Goal: Transaction & Acquisition: Book appointment/travel/reservation

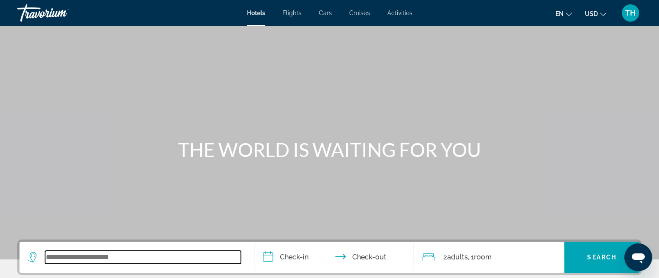
click at [98, 254] on input "Search widget" at bounding box center [143, 257] width 196 height 13
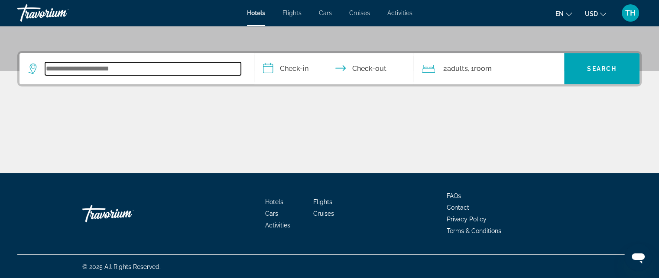
scroll to position [189, 0]
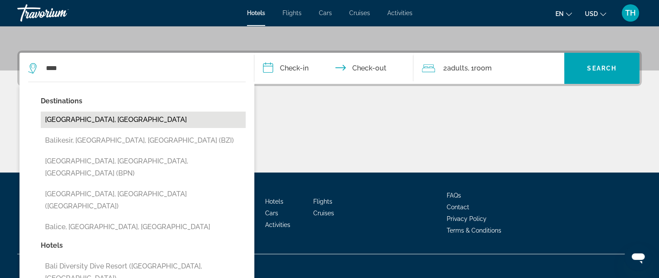
click at [83, 122] on button "[GEOGRAPHIC_DATA], [GEOGRAPHIC_DATA]" at bounding box center [143, 120] width 205 height 16
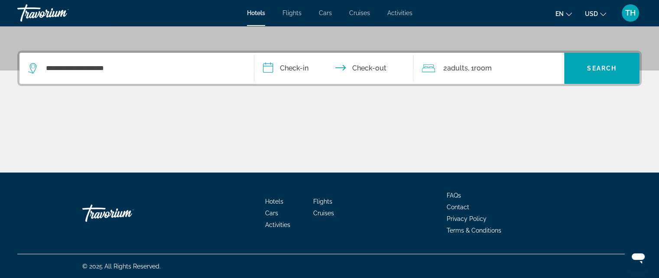
click at [266, 68] on input "**********" at bounding box center [335, 70] width 163 height 34
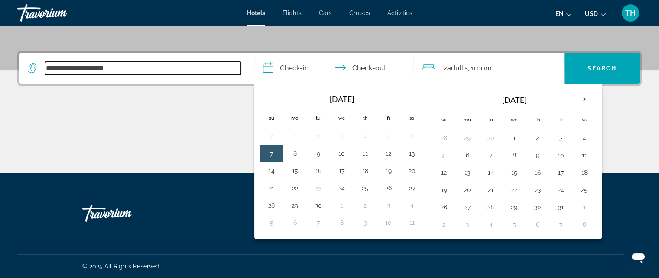
click at [130, 67] on input "**********" at bounding box center [143, 68] width 196 height 13
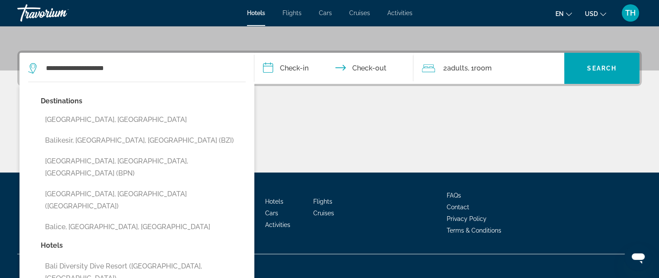
scroll to position [211, 0]
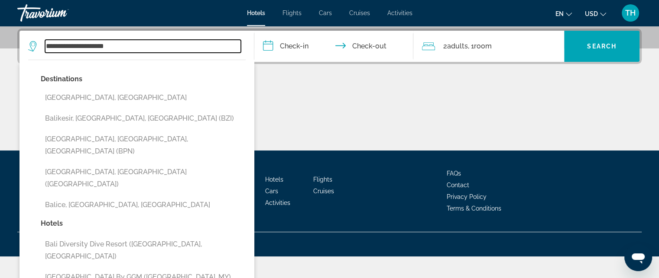
drag, startPoint x: 122, startPoint y: 45, endPoint x: 126, endPoint y: 98, distance: 53.9
click at [26, 50] on app-destination-search "**********" at bounding box center [136, 46] width 235 height 31
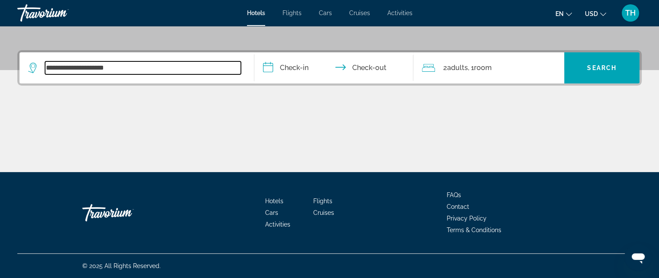
scroll to position [189, 0]
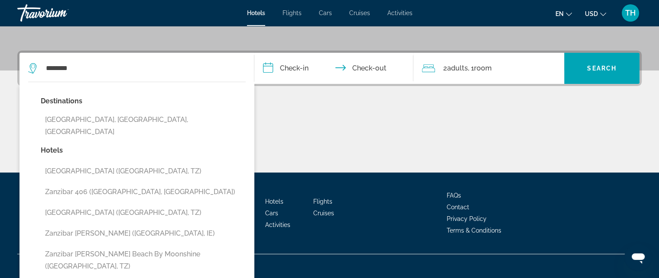
drag, startPoint x: 123, startPoint y: 120, endPoint x: 126, endPoint y: 125, distance: 6.2
click at [123, 121] on button "[GEOGRAPHIC_DATA], [GEOGRAPHIC_DATA], [GEOGRAPHIC_DATA]" at bounding box center [143, 126] width 205 height 29
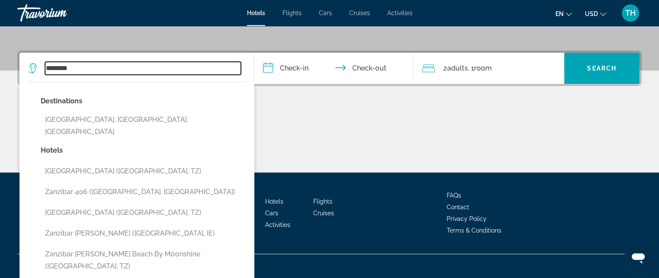
type input "**********"
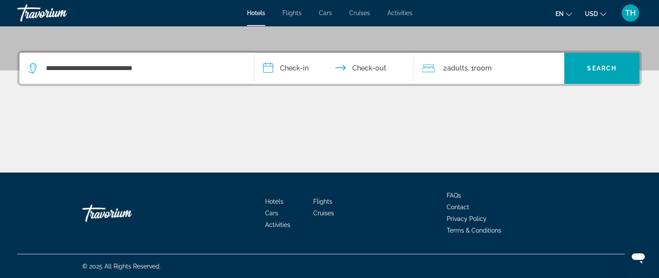
click at [300, 67] on input "**********" at bounding box center [335, 70] width 163 height 34
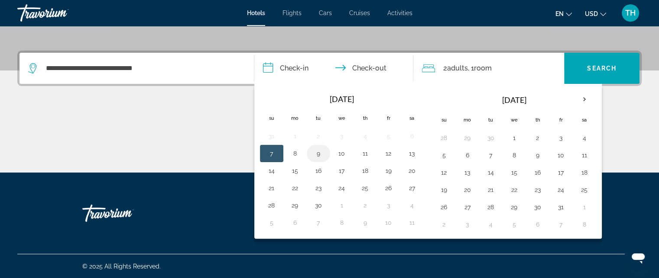
click at [317, 156] on button "9" at bounding box center [318, 154] width 14 height 12
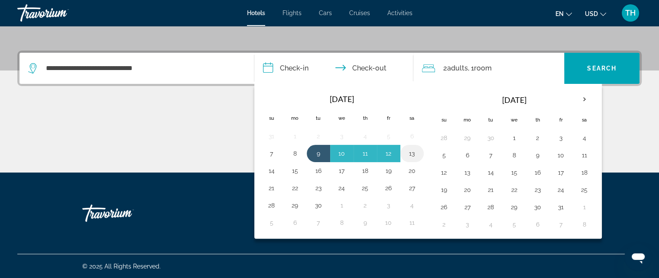
click at [410, 151] on button "13" at bounding box center [412, 154] width 14 height 12
type input "**********"
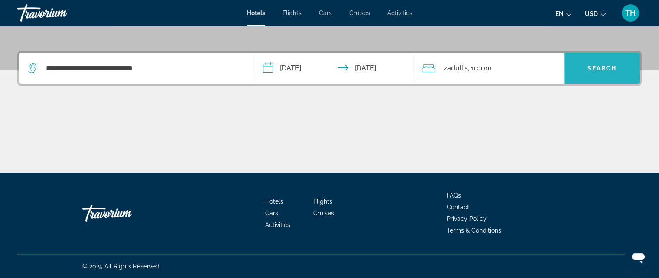
click at [594, 69] on span "Search" at bounding box center [601, 68] width 29 height 7
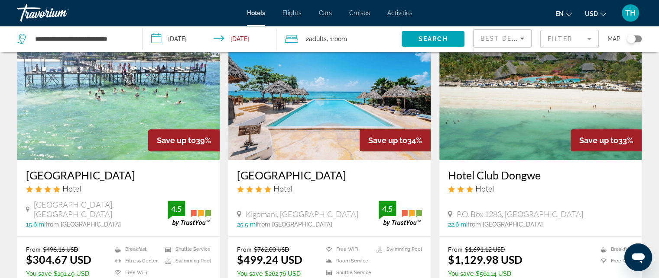
scroll to position [693, 0]
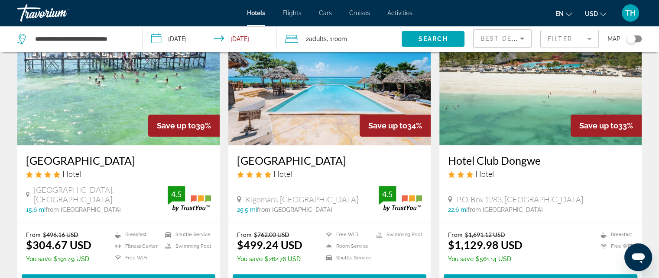
click at [90, 83] on img "Main content" at bounding box center [118, 76] width 202 height 139
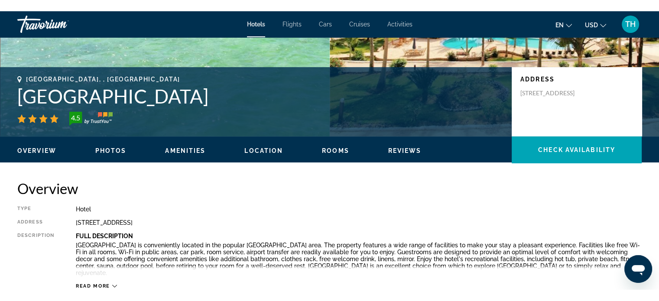
scroll to position [130, 0]
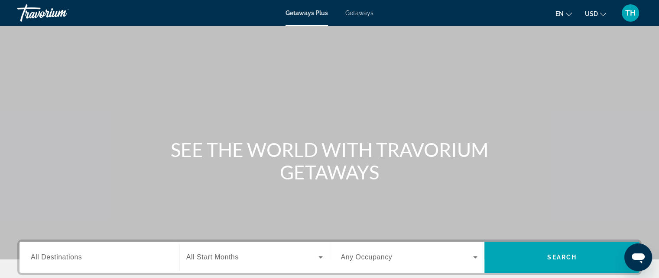
click at [70, 254] on span "All Destinations" at bounding box center [56, 257] width 51 height 7
click at [70, 254] on input "Destination All Destinations" at bounding box center [99, 258] width 137 height 10
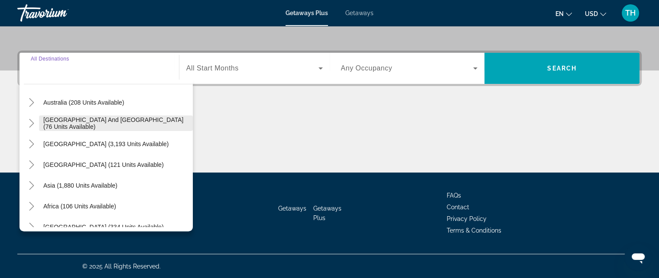
scroll to position [140, 0]
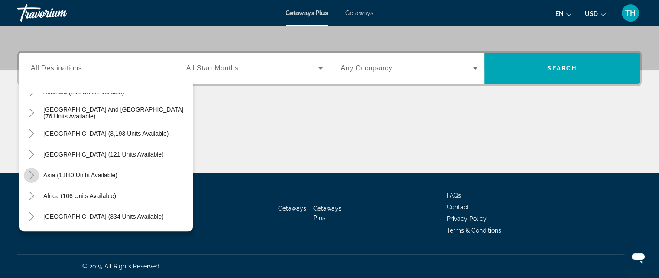
click at [33, 174] on icon "Toggle Asia (1,880 units available)" at bounding box center [31, 175] width 5 height 9
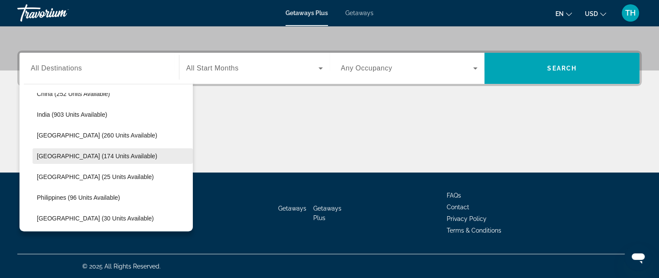
scroll to position [299, 0]
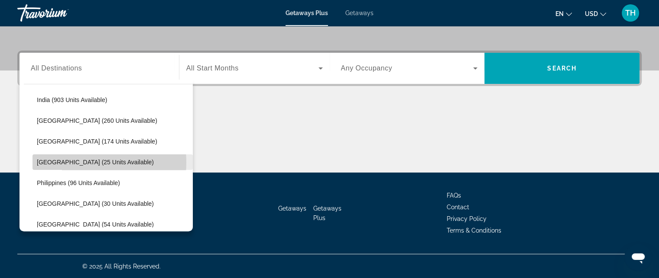
click at [69, 162] on span "Maldives (25 units available)" at bounding box center [95, 162] width 117 height 7
type input "**********"
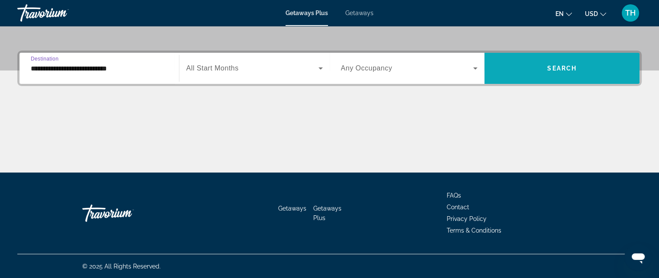
click at [541, 66] on span "Search widget" at bounding box center [561, 68] width 155 height 21
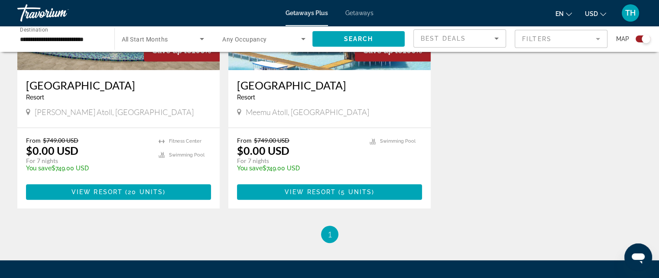
scroll to position [433, 0]
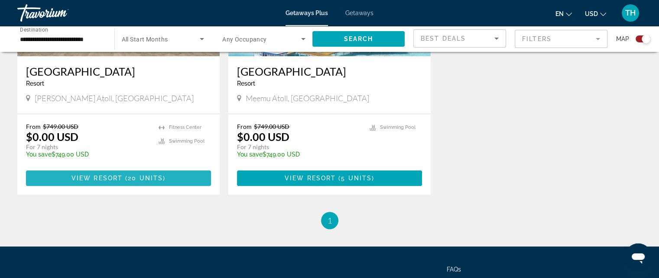
click at [107, 178] on span "View Resort" at bounding box center [96, 178] width 51 height 7
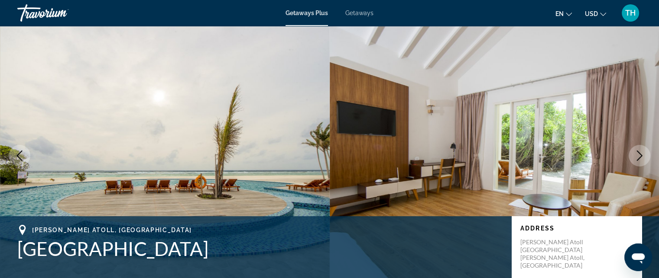
click at [632, 154] on button "Next image" at bounding box center [639, 156] width 22 height 22
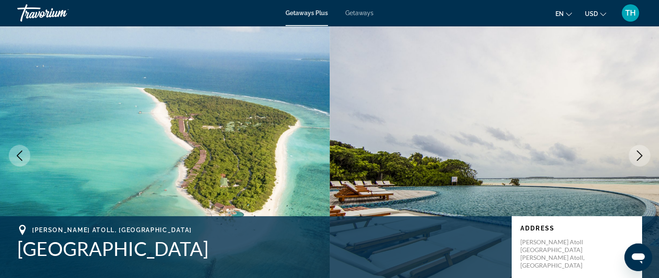
click at [639, 154] on icon "Next image" at bounding box center [640, 156] width 6 height 10
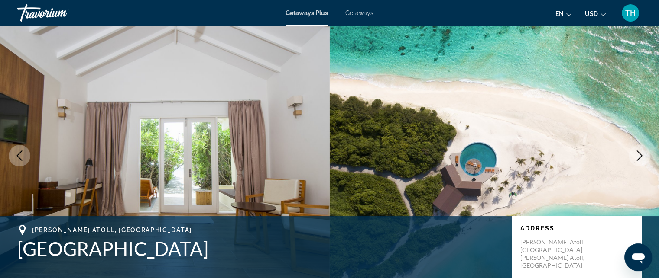
click at [637, 153] on icon "Next image" at bounding box center [639, 156] width 10 height 10
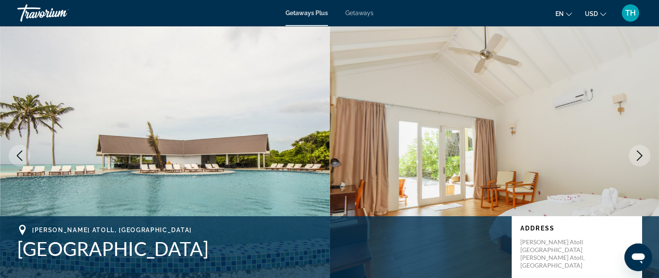
click at [636, 157] on icon "Next image" at bounding box center [639, 156] width 10 height 10
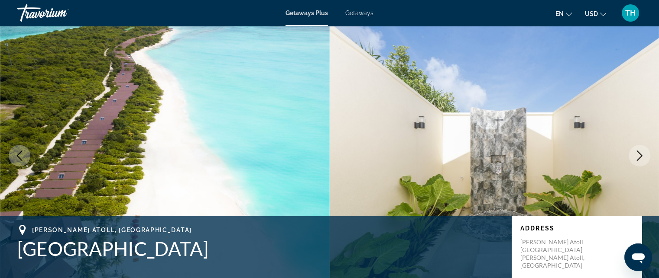
click at [641, 153] on icon "Next image" at bounding box center [639, 156] width 10 height 10
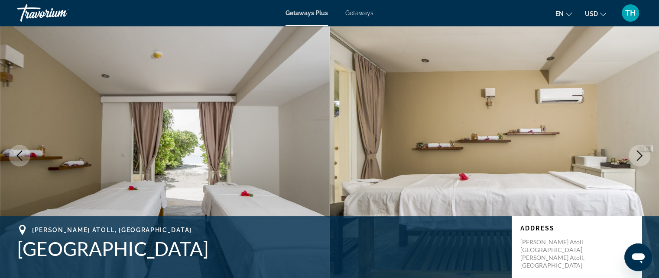
click at [638, 154] on icon "Next image" at bounding box center [639, 156] width 10 height 10
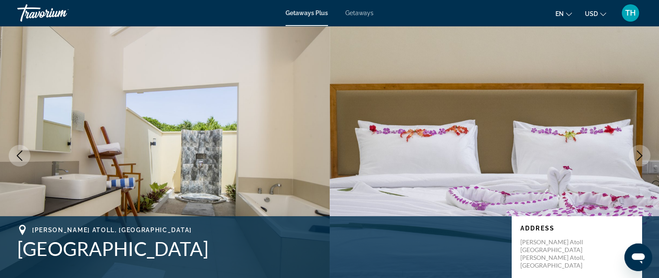
click at [641, 149] on button "Next image" at bounding box center [639, 156] width 22 height 22
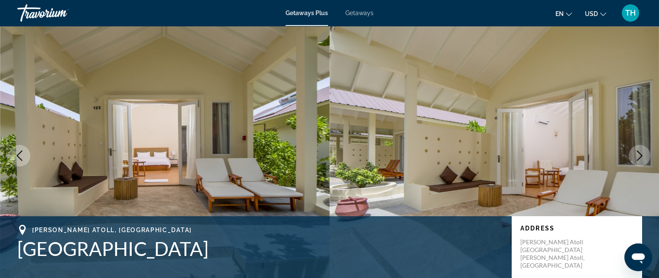
click at [636, 149] on button "Next image" at bounding box center [639, 156] width 22 height 22
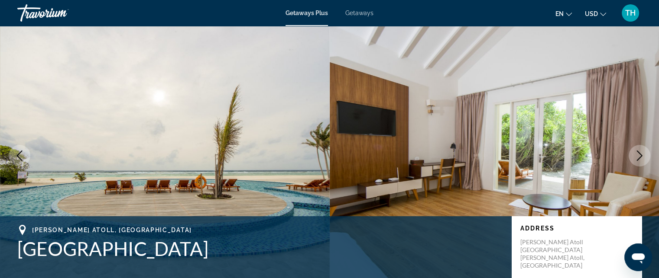
click at [636, 156] on icon "Next image" at bounding box center [639, 156] width 10 height 10
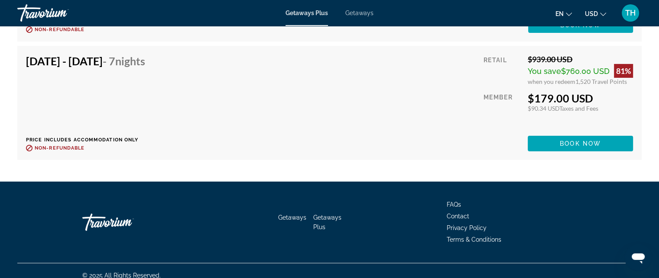
scroll to position [2904, 0]
